Goal: Task Accomplishment & Management: Manage account settings

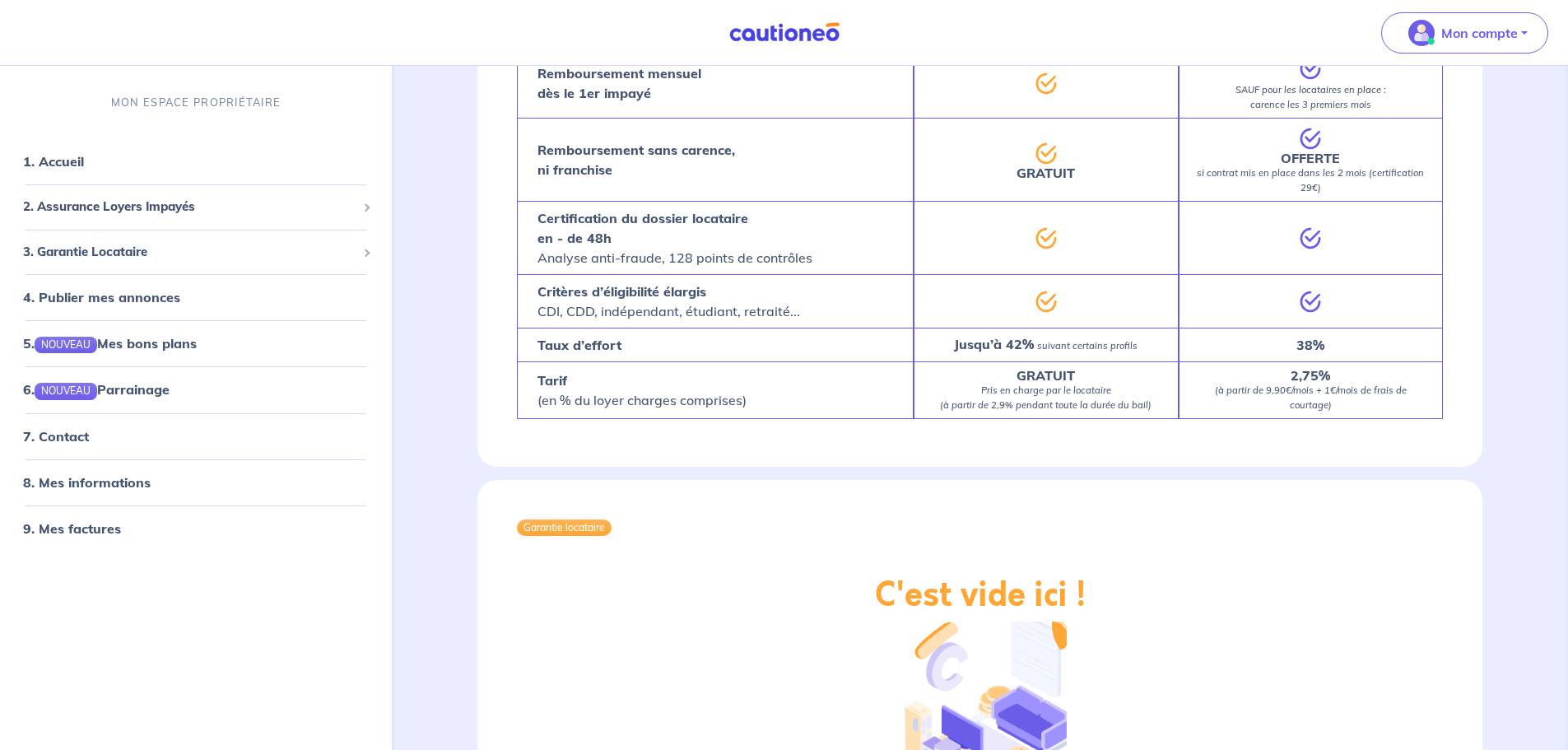
scroll to position [1564, 0]
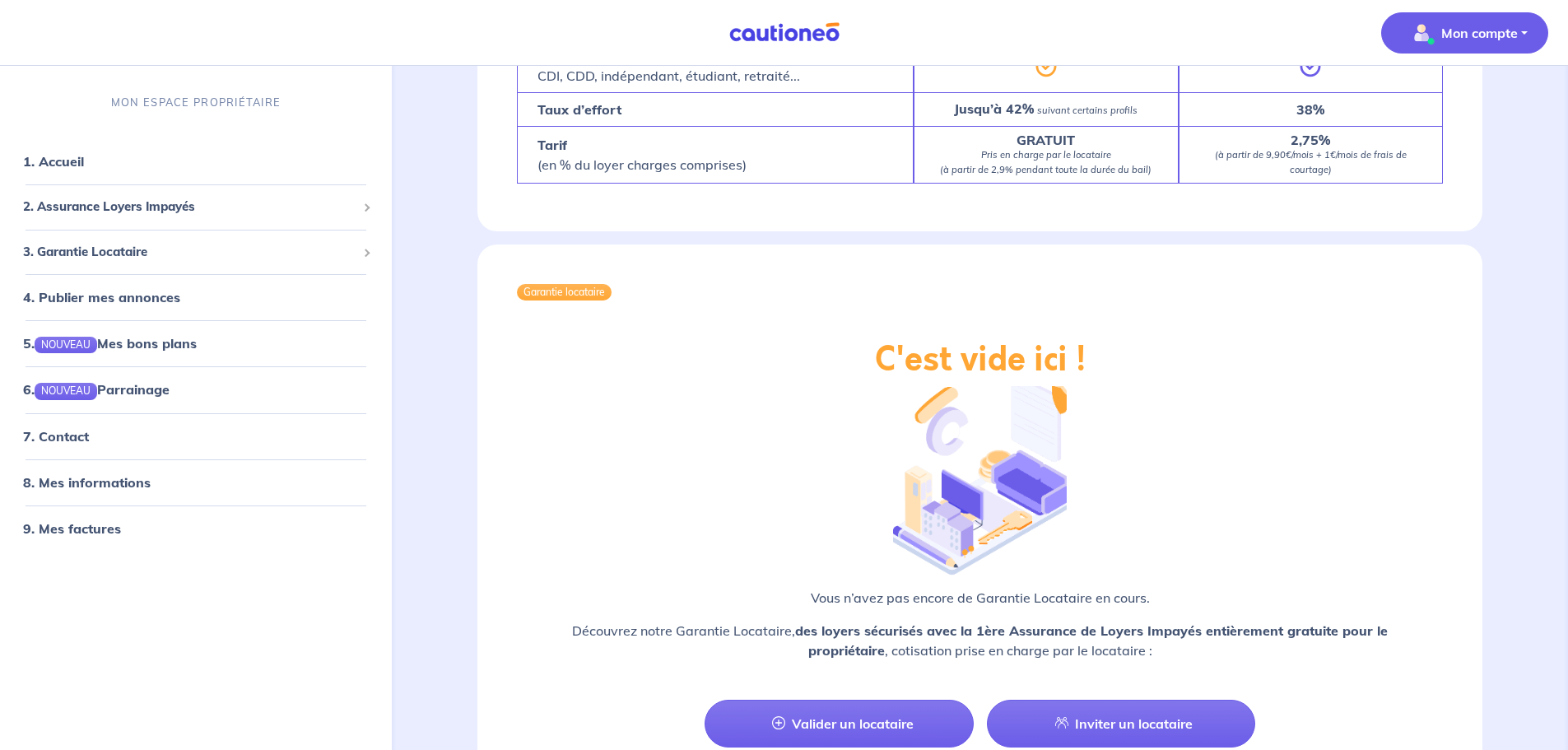
click at [1530, 25] on button "Mon compte" at bounding box center [1465, 32] width 167 height 41
click at [1473, 103] on link "Mes informations" at bounding box center [1447, 102] width 133 height 26
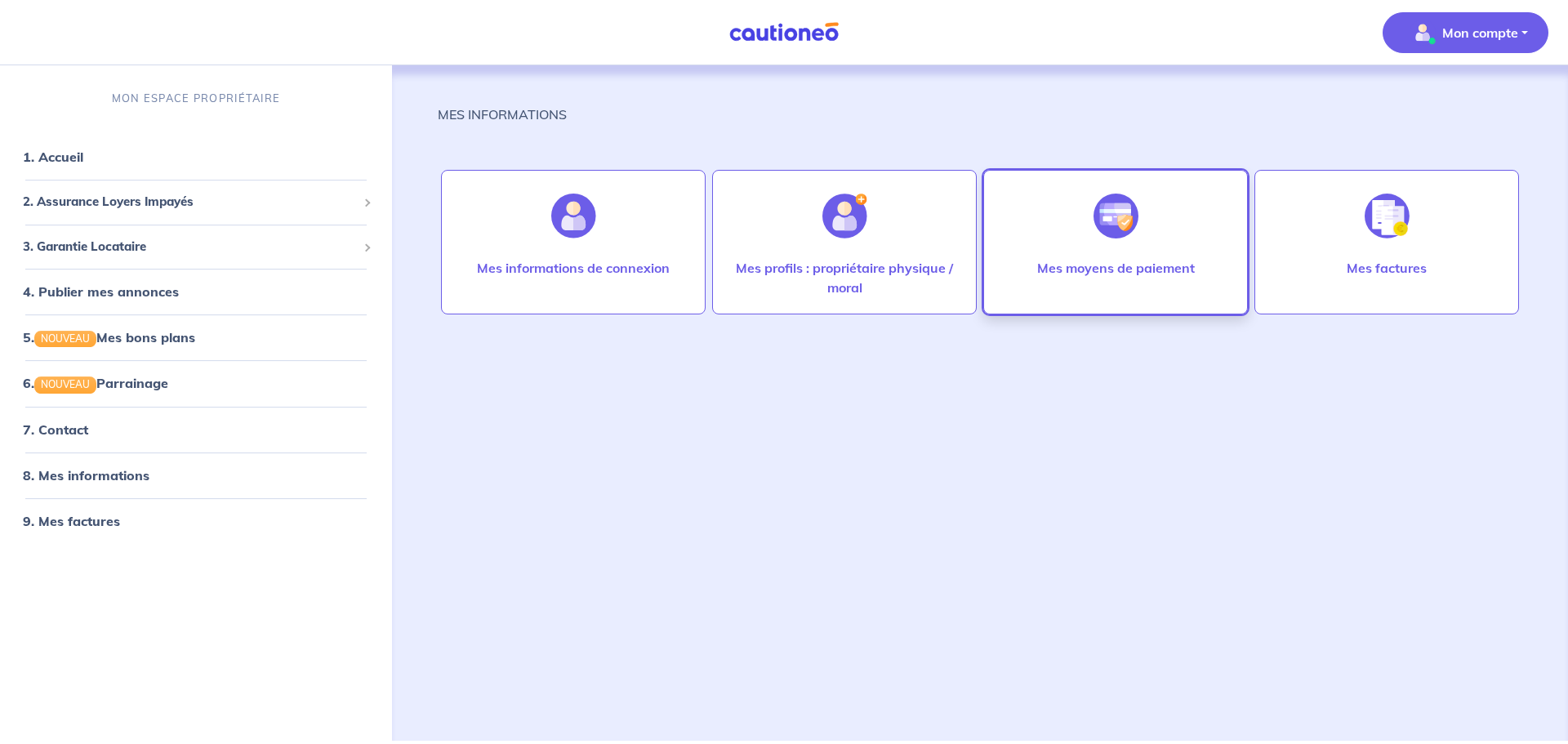
click at [1090, 240] on div at bounding box center [1116, 216] width 71 height 84
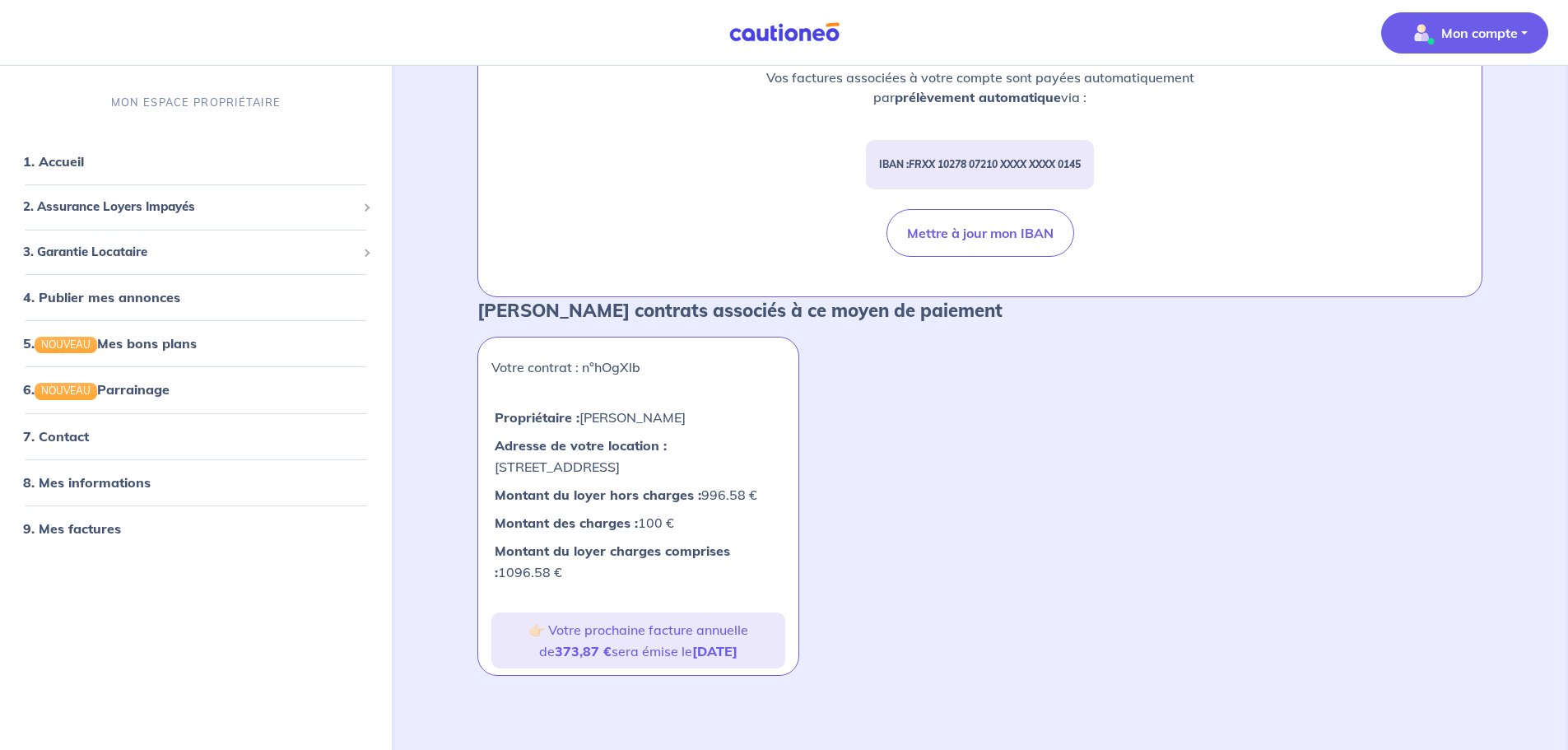
scroll to position [228, 0]
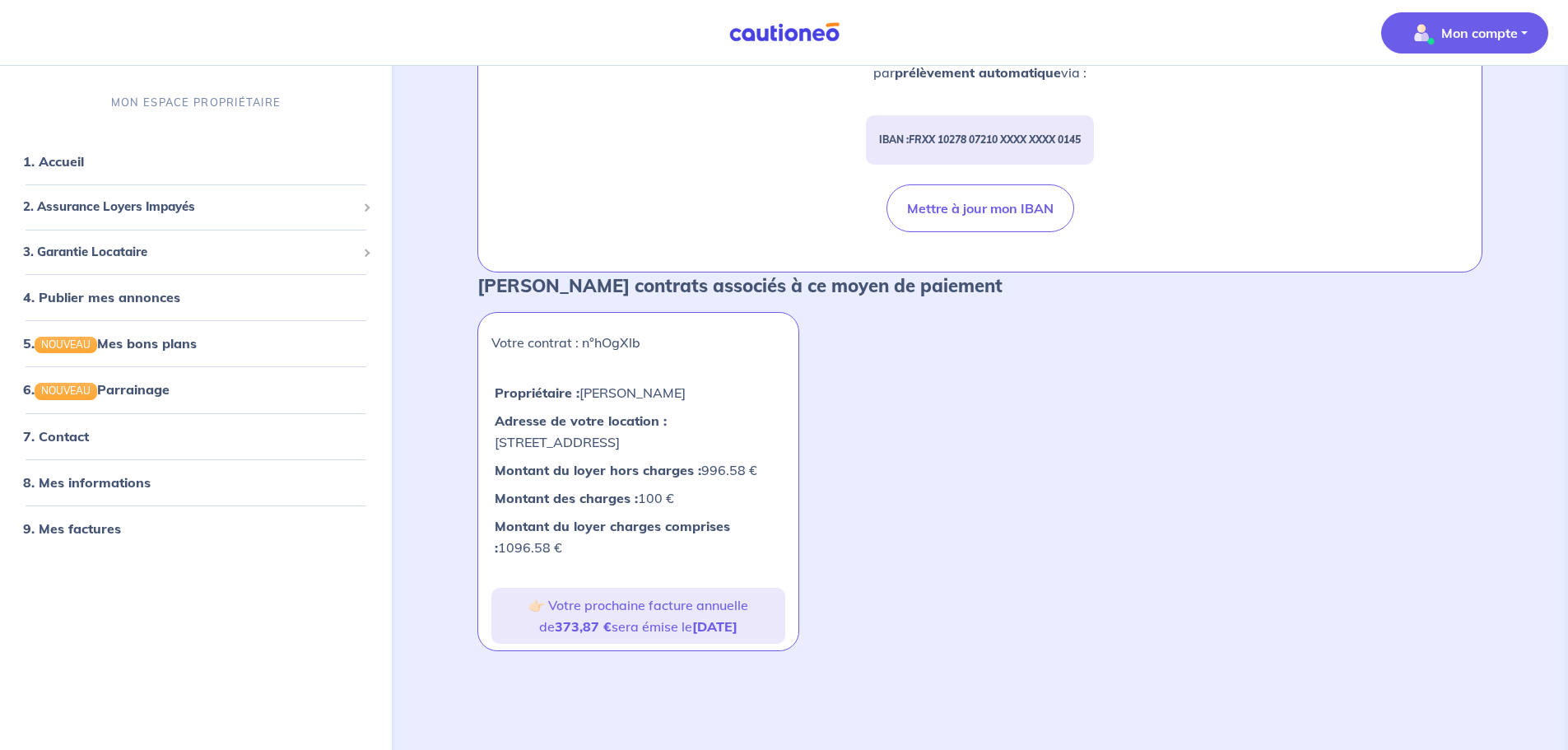
click at [1509, 26] on p "Mon compte" at bounding box center [1479, 33] width 76 height 20
click at [1457, 143] on link "Me déconnecter" at bounding box center [1447, 141] width 133 height 26
